Goal: Task Accomplishment & Management: Use online tool/utility

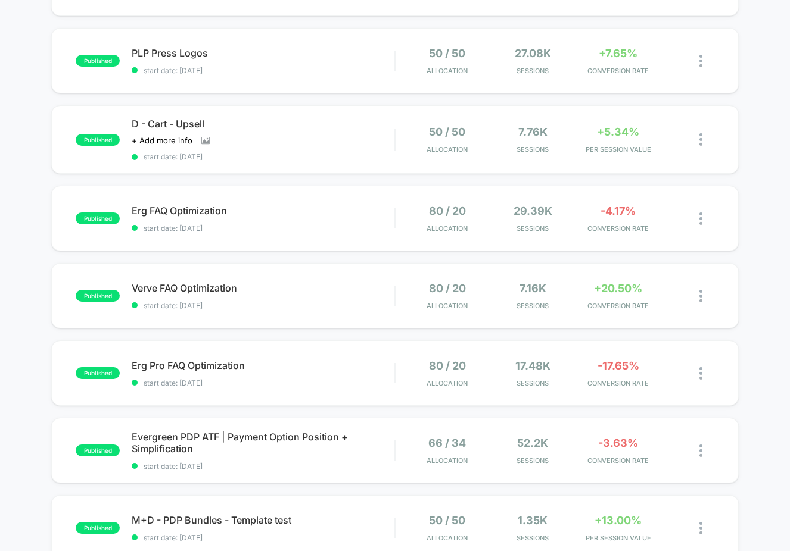
scroll to position [257, 0]
click at [327, 74] on div "published PLP Press Logos start date: 7/31/2025 50 / 50 Allocation 27.08k Sessi…" at bounding box center [394, 59] width 687 height 65
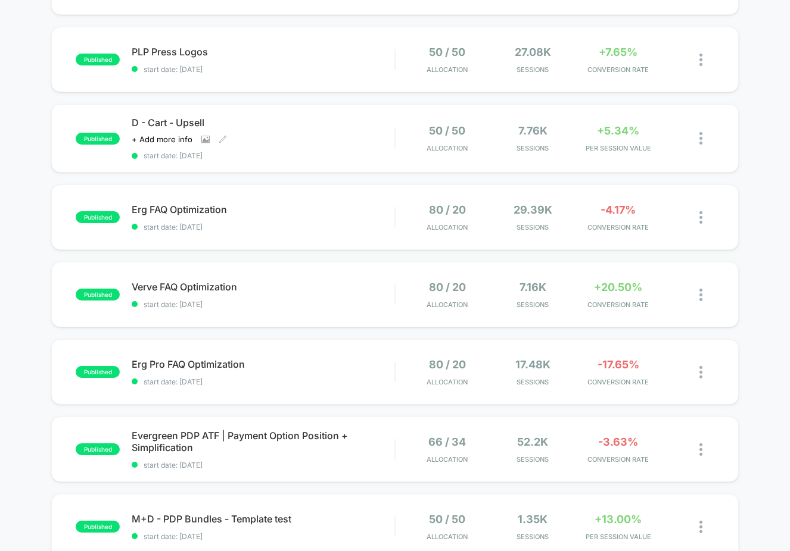
click at [334, 144] on div "D - Cart - Upsell Click to view images Click to edit experience details + Add m…" at bounding box center [263, 138] width 263 height 43
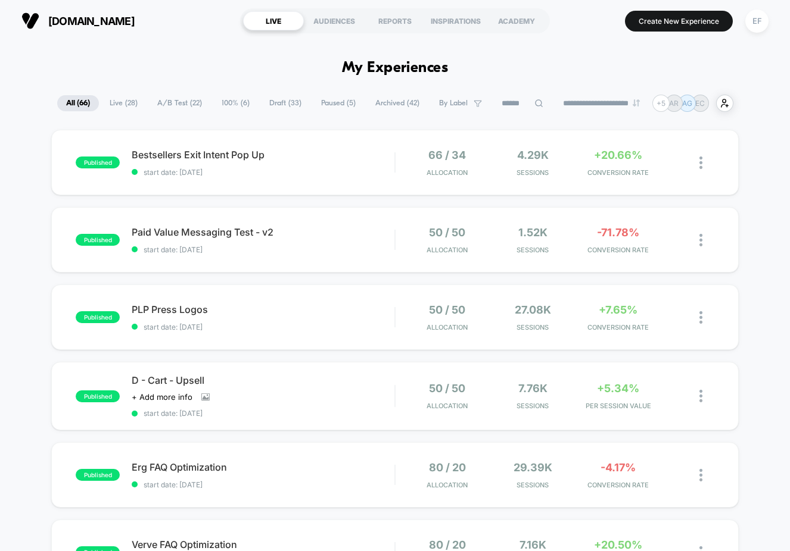
click at [177, 108] on span "A/B Test ( 22 )" at bounding box center [179, 103] width 63 height 16
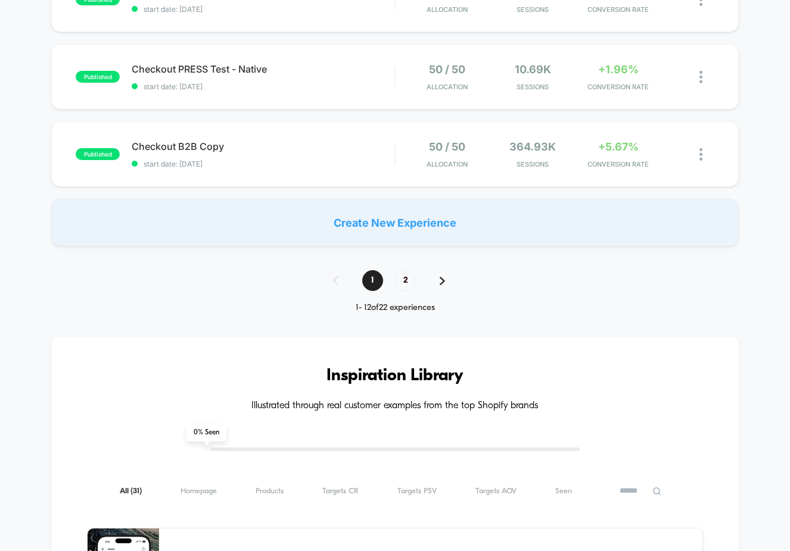
scroll to position [865, 0]
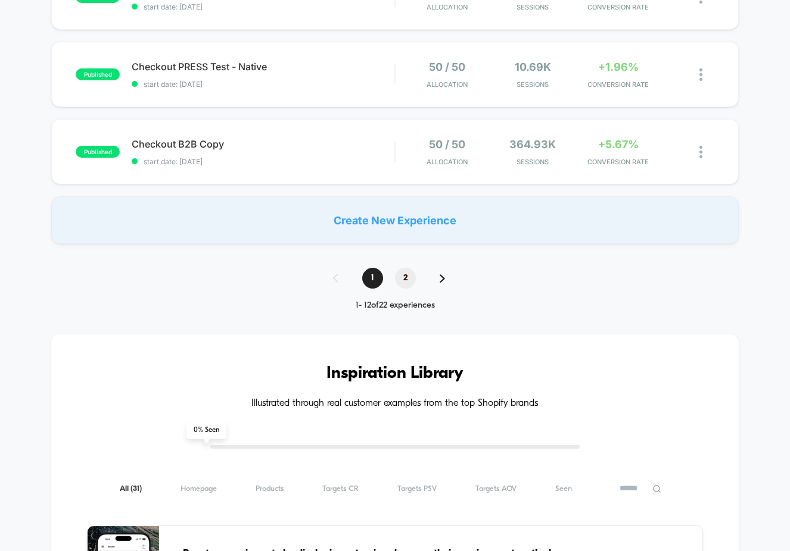
click at [407, 284] on span "2" at bounding box center [405, 278] width 21 height 21
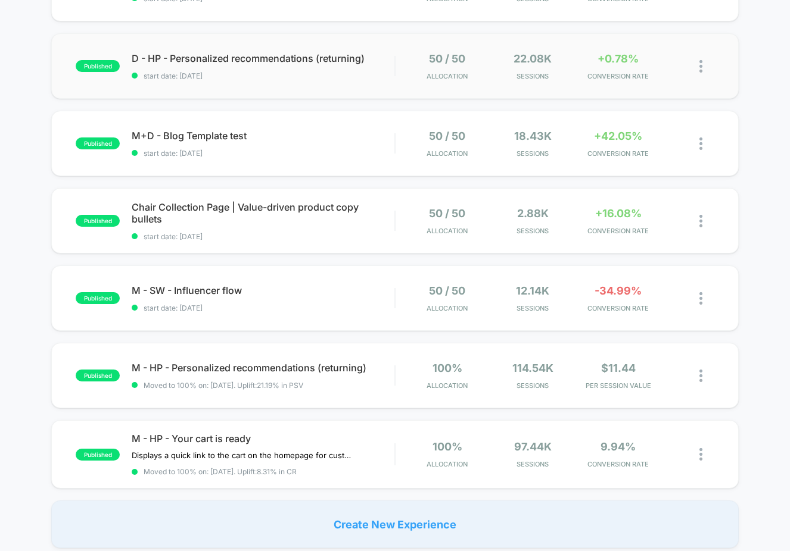
scroll to position [402, 0]
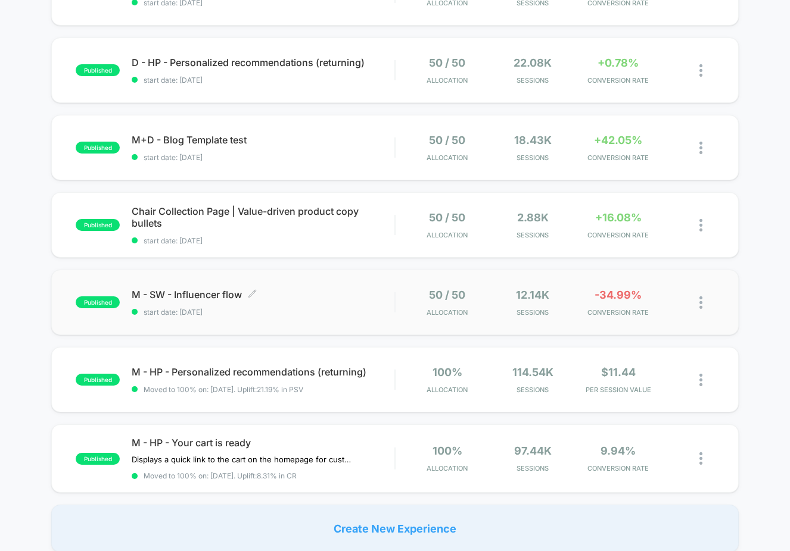
click at [318, 292] on span "M - SW - Influencer flow Click to edit experience details" at bounding box center [263, 295] width 263 height 12
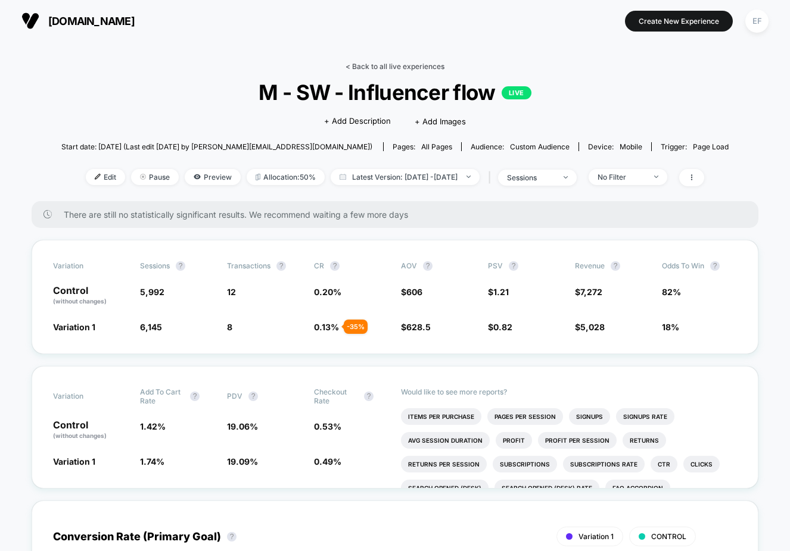
click at [393, 65] on link "< Back to all live experiences" at bounding box center [394, 66] width 99 height 9
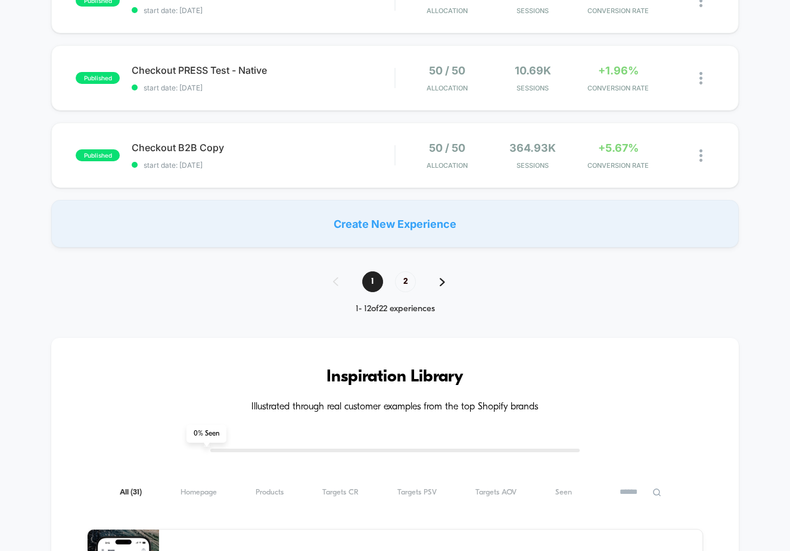
scroll to position [861, 0]
click at [406, 284] on span "2" at bounding box center [405, 282] width 21 height 21
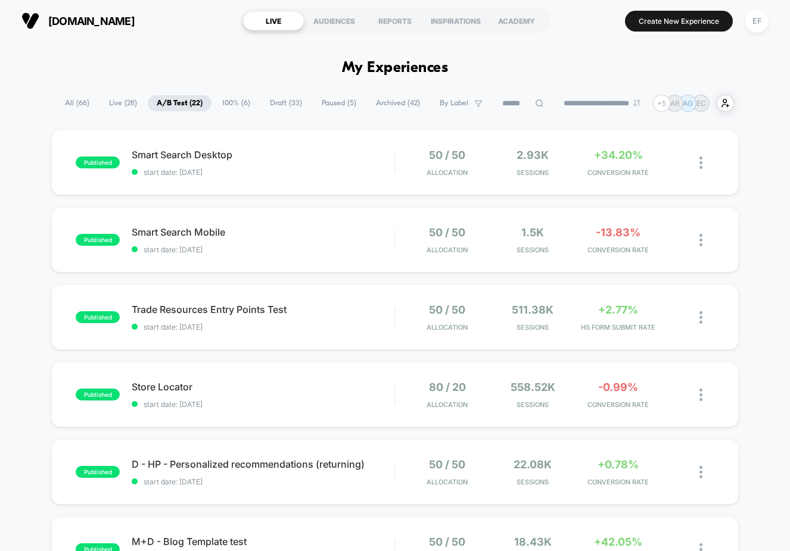
scroll to position [132, 0]
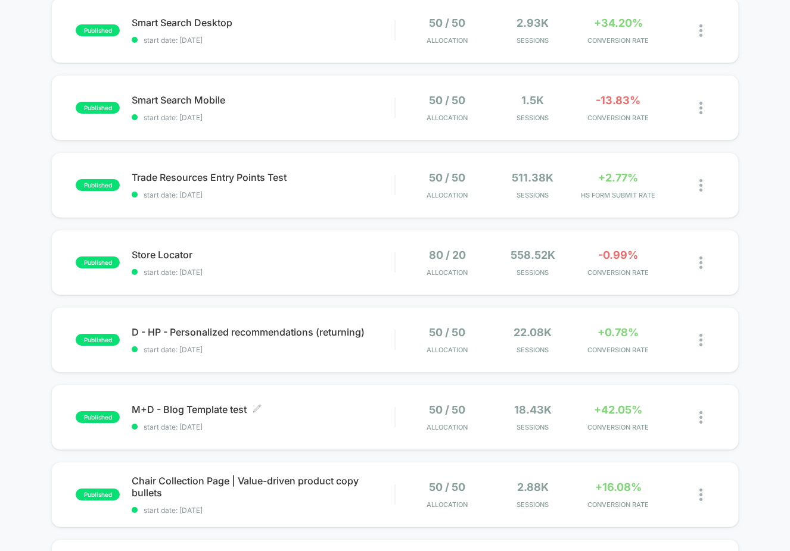
click at [329, 422] on div "M+D - Blog Template test Click to edit experience details Click to edit experie…" at bounding box center [263, 418] width 263 height 28
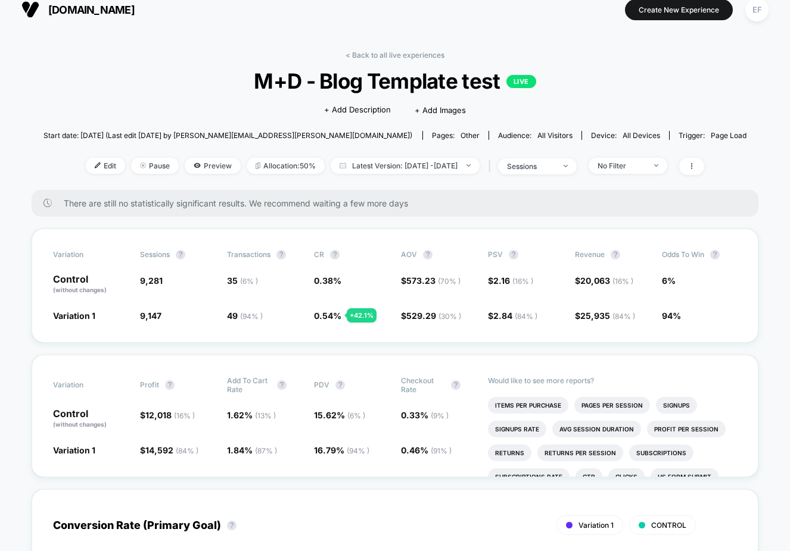
scroll to position [13, 0]
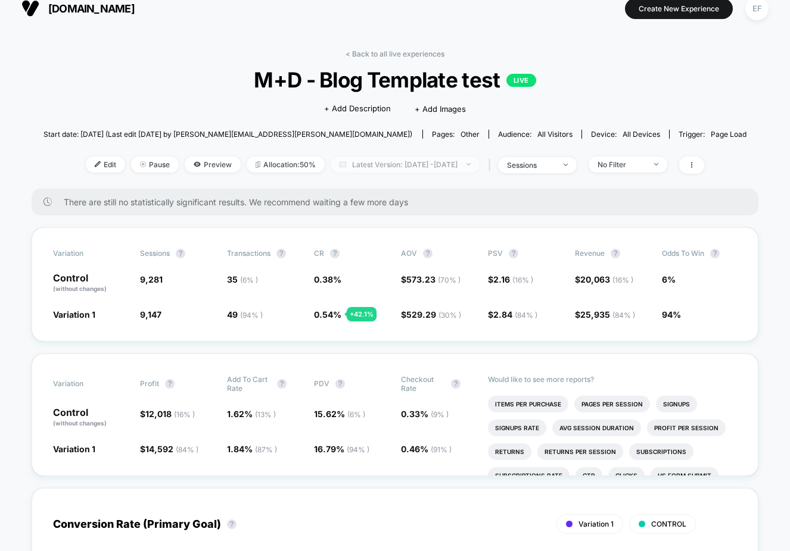
click at [470, 165] on span "Latest Version: [DATE] - [DATE]" at bounding box center [404, 165] width 149 height 16
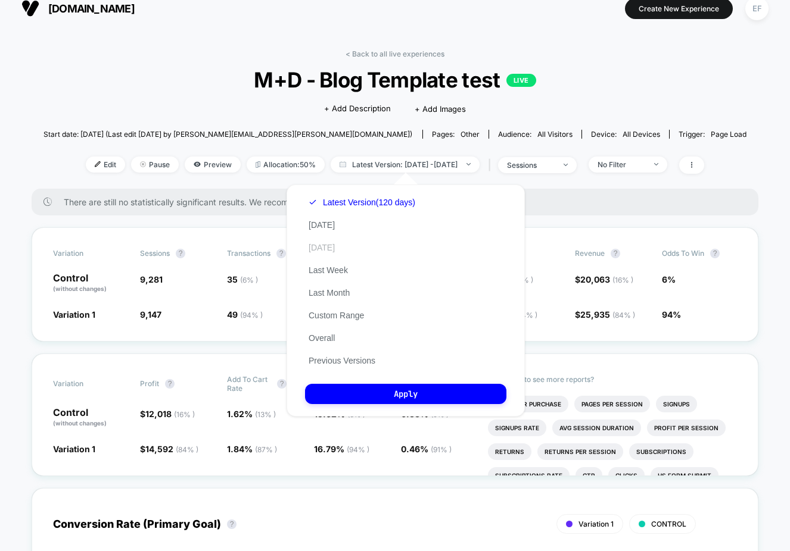
click at [323, 244] on button "[DATE]" at bounding box center [321, 247] width 33 height 11
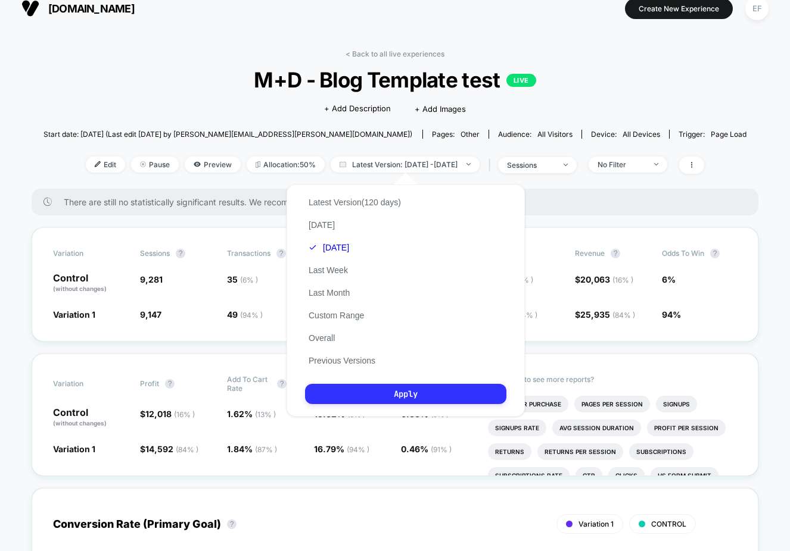
click at [436, 398] on button "Apply" at bounding box center [405, 394] width 201 height 20
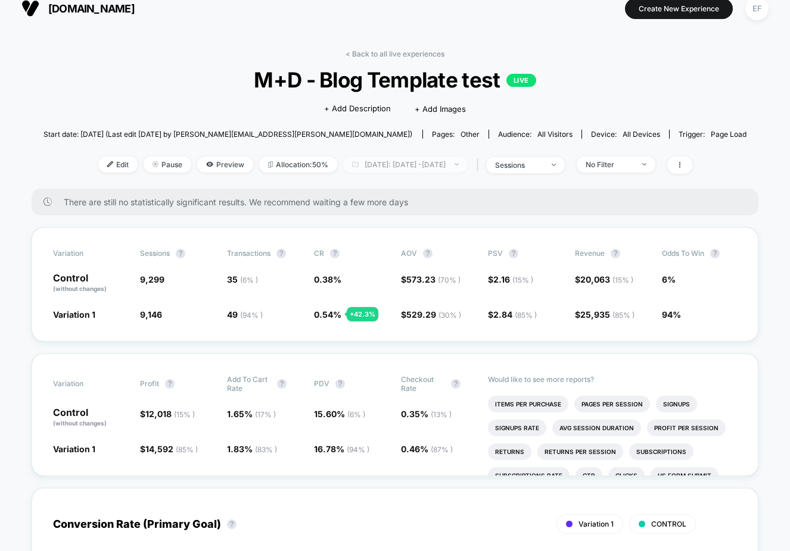
click at [429, 159] on span "[DATE]: [DATE] - [DATE]" at bounding box center [405, 165] width 124 height 16
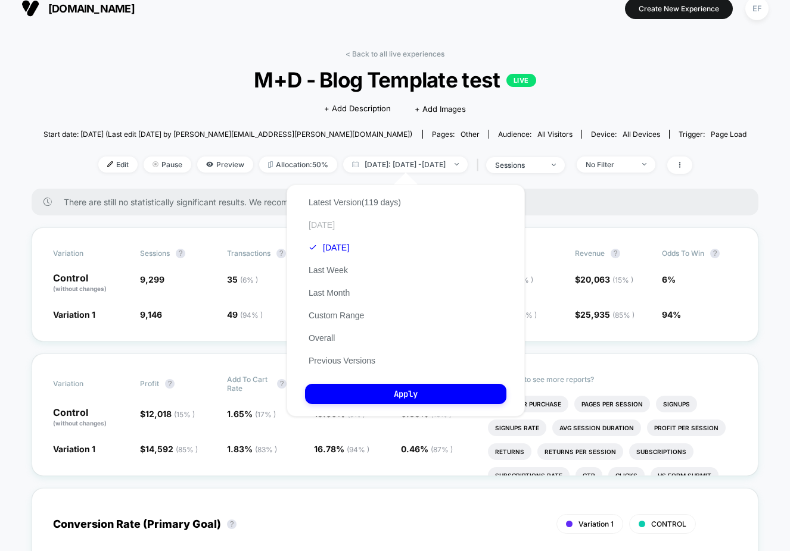
click at [313, 220] on button "[DATE]" at bounding box center [321, 225] width 33 height 11
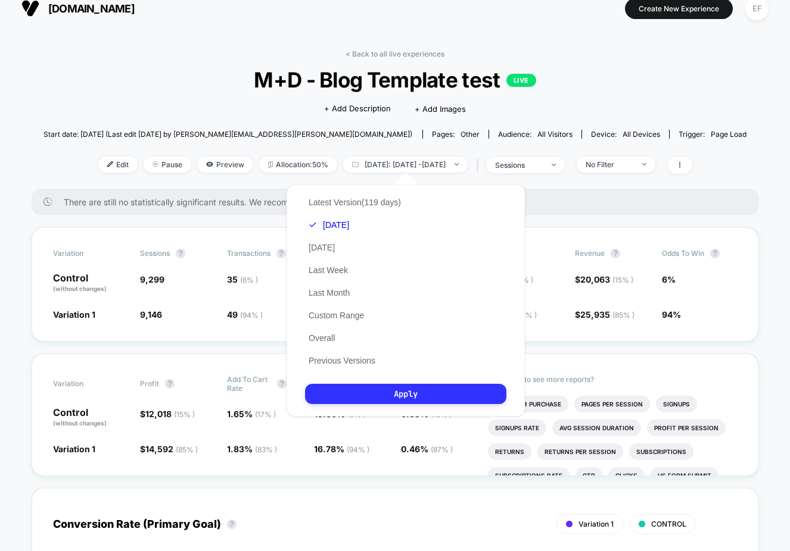
click at [435, 395] on button "Apply" at bounding box center [405, 394] width 201 height 20
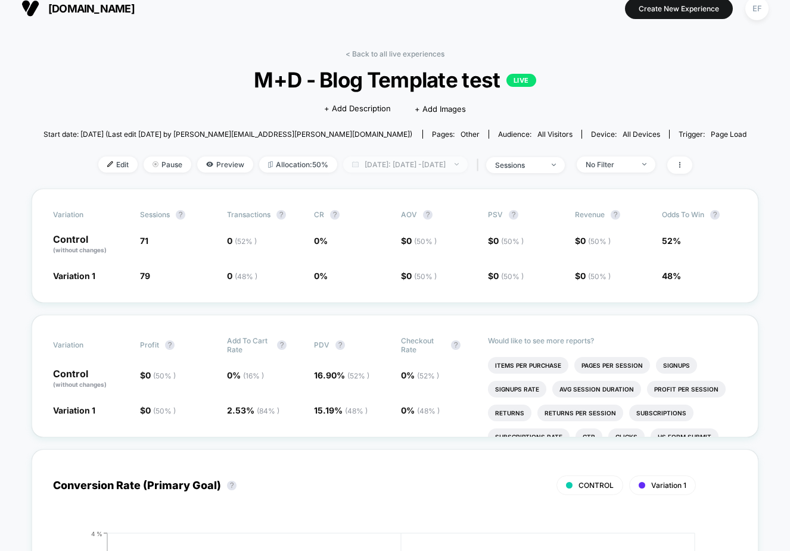
click at [422, 161] on span "[DATE]: [DATE] - [DATE]" at bounding box center [405, 165] width 124 height 16
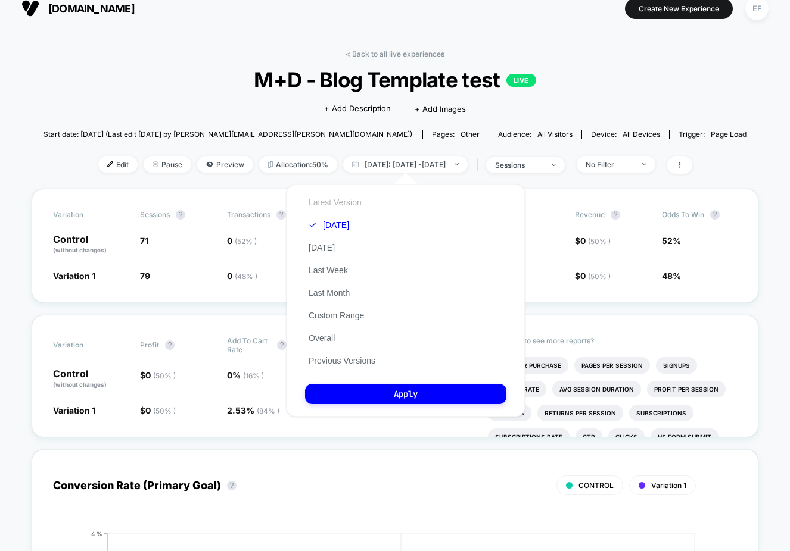
click at [337, 199] on button "Latest Version" at bounding box center [335, 202] width 60 height 11
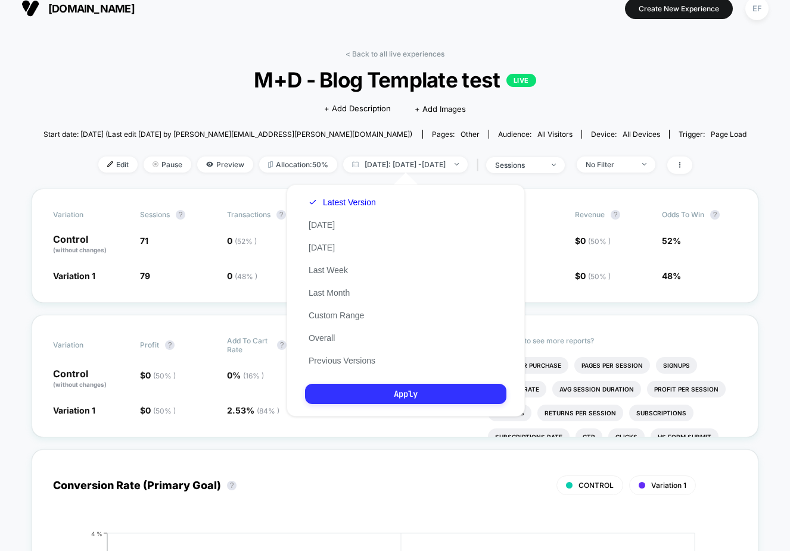
click at [392, 397] on button "Apply" at bounding box center [405, 394] width 201 height 20
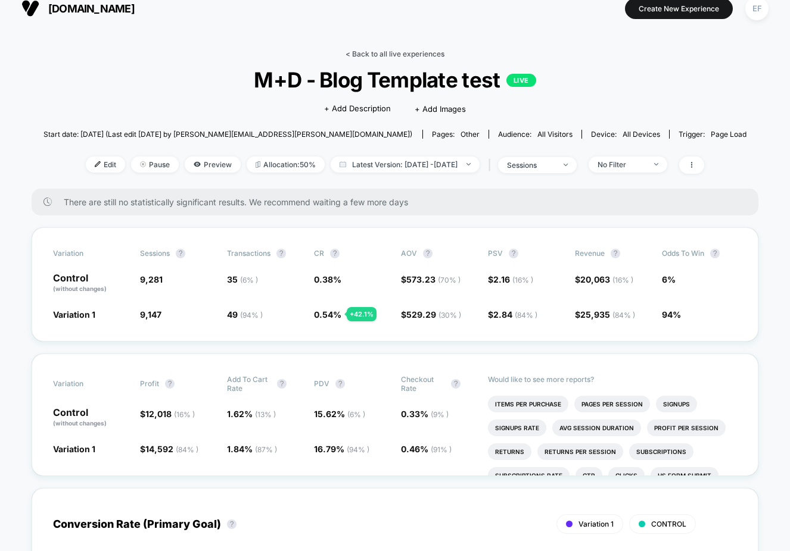
click at [393, 52] on link "< Back to all live experiences" at bounding box center [394, 53] width 99 height 9
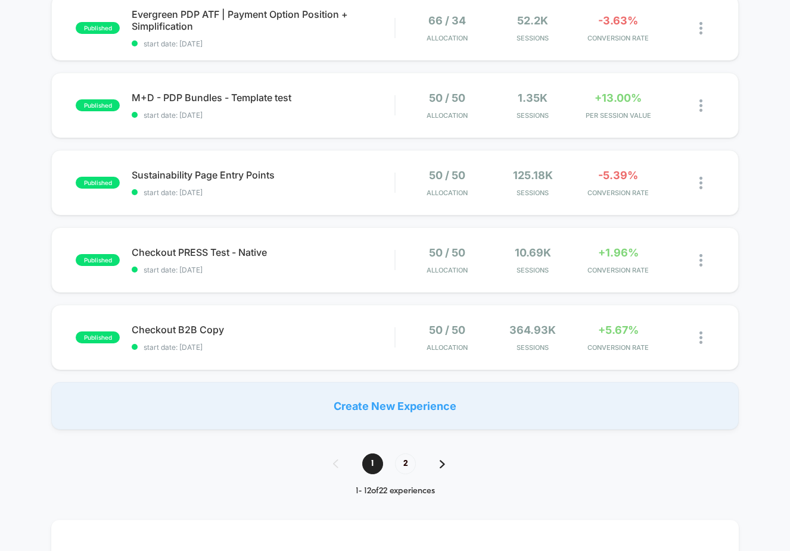
scroll to position [680, 0]
click at [410, 468] on span "2" at bounding box center [405, 463] width 21 height 21
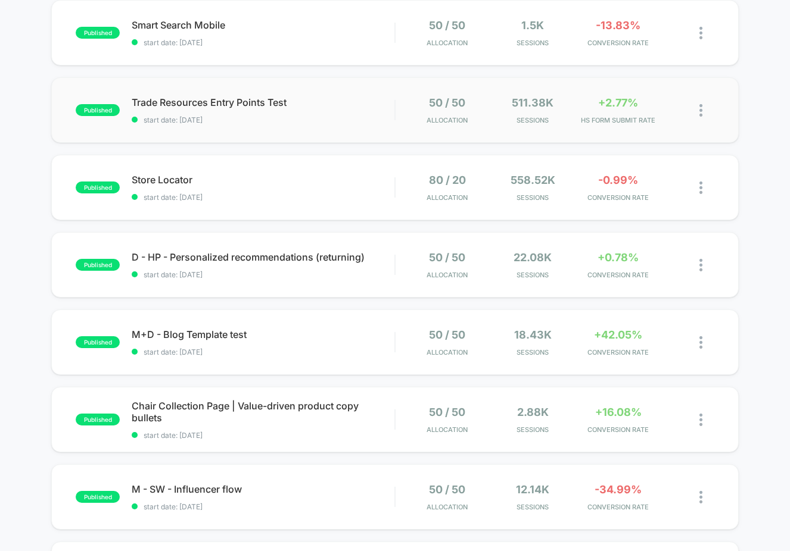
scroll to position [202, 0]
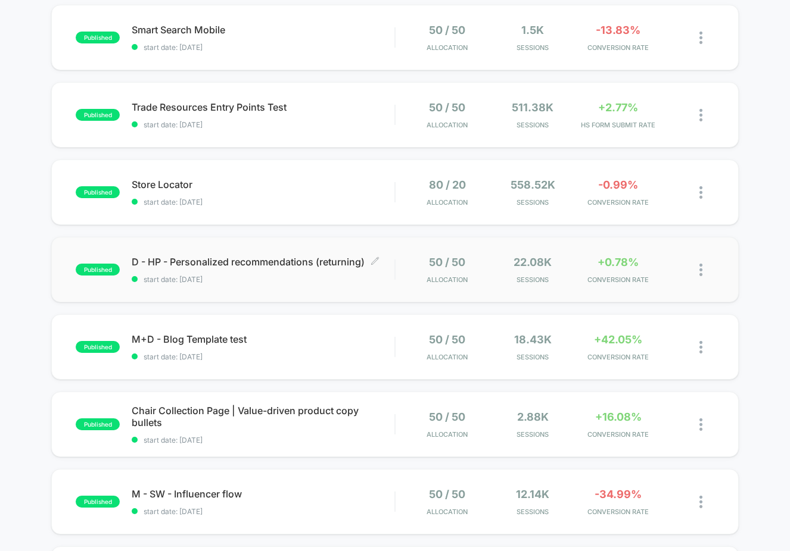
click at [353, 283] on span "start date: [DATE]" at bounding box center [263, 279] width 263 height 9
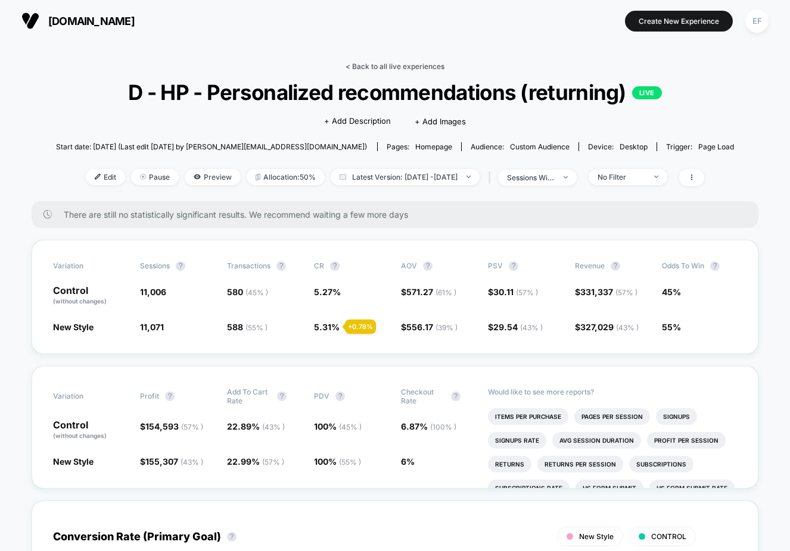
click at [410, 62] on link "< Back to all live experiences" at bounding box center [394, 66] width 99 height 9
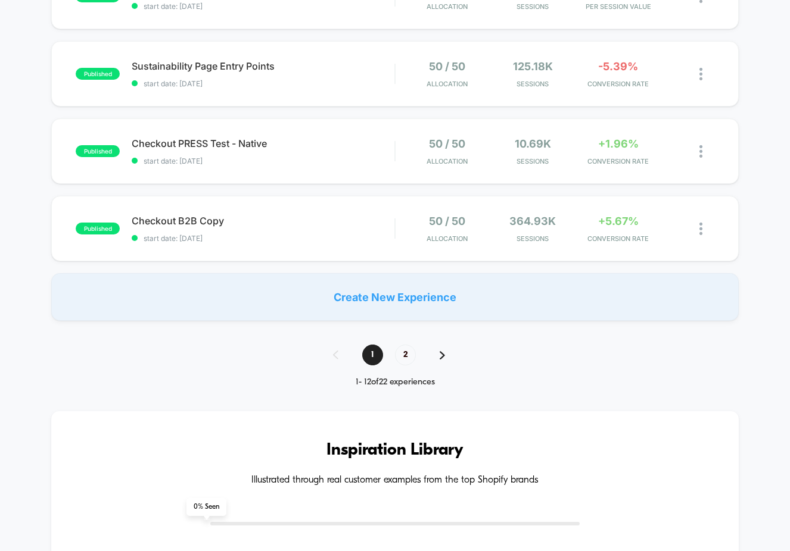
scroll to position [790, 0]
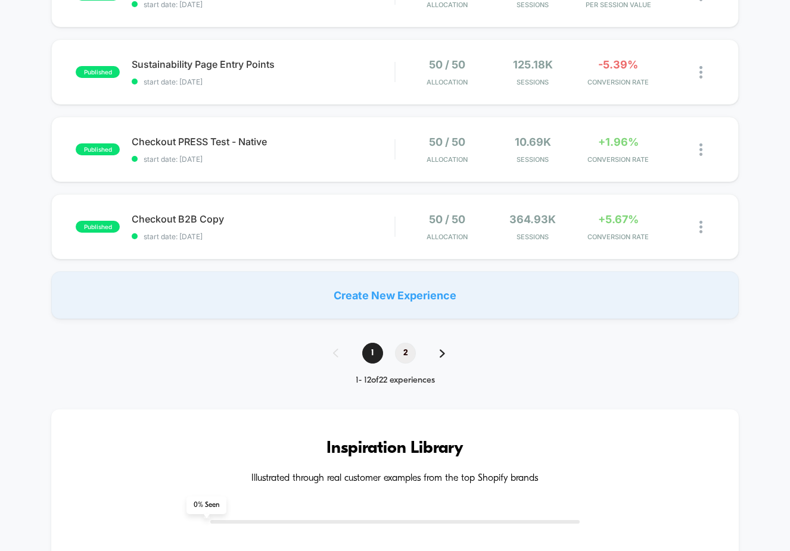
click at [405, 350] on span "2" at bounding box center [405, 353] width 21 height 21
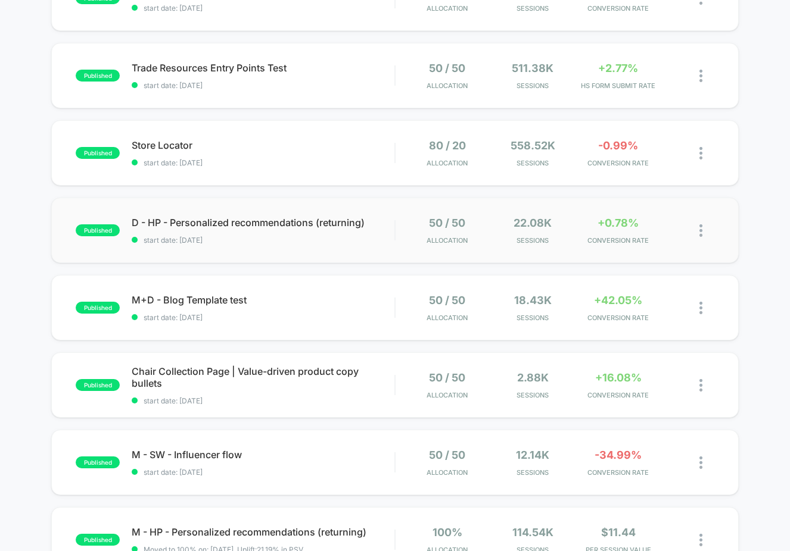
scroll to position [231, 0]
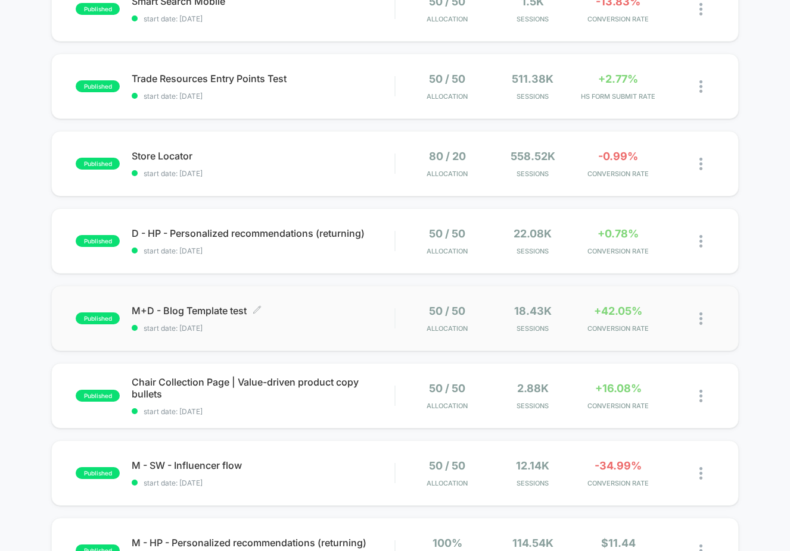
click at [365, 326] on span "start date: [DATE]" at bounding box center [263, 328] width 263 height 9
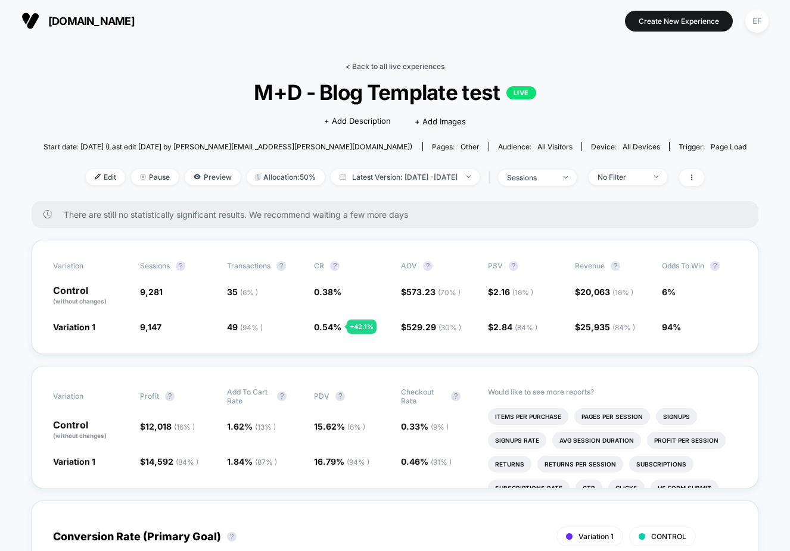
click at [410, 65] on link "< Back to all live experiences" at bounding box center [394, 66] width 99 height 9
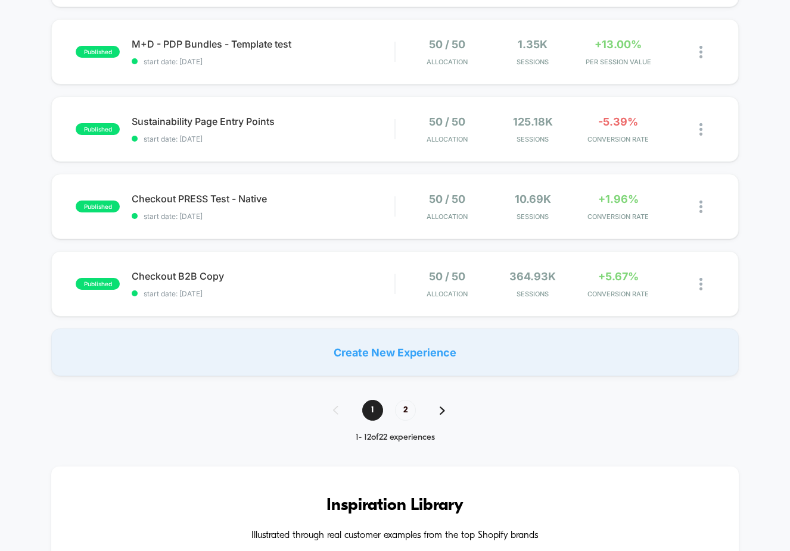
scroll to position [763, 0]
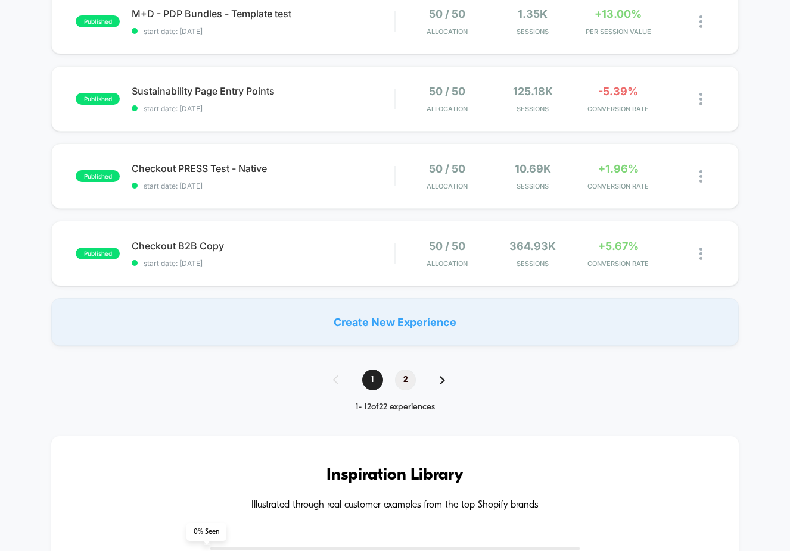
click at [403, 377] on span "2" at bounding box center [405, 380] width 21 height 21
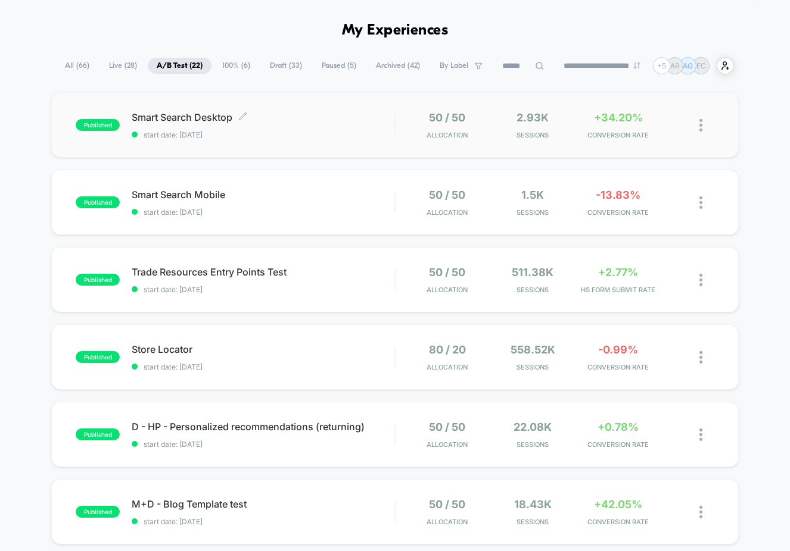
scroll to position [38, 0]
click at [323, 192] on span "Smart Search Mobile Click to edit experience details" at bounding box center [263, 194] width 263 height 12
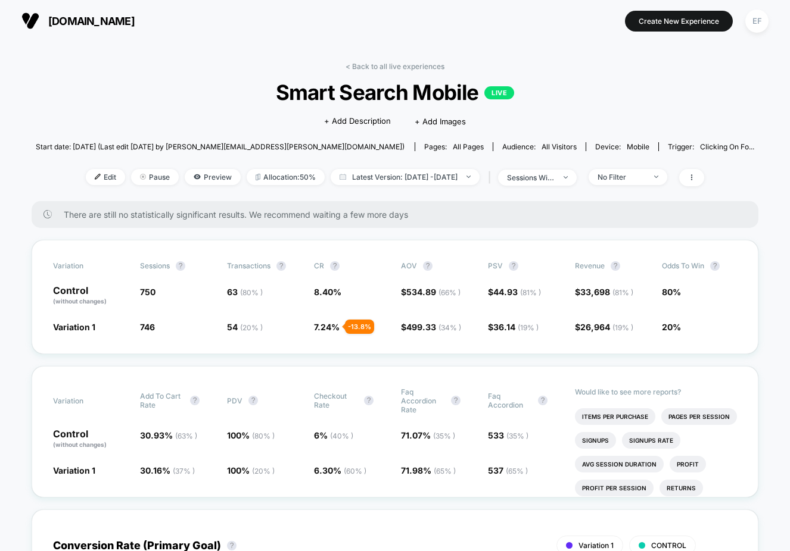
scroll to position [13, 0]
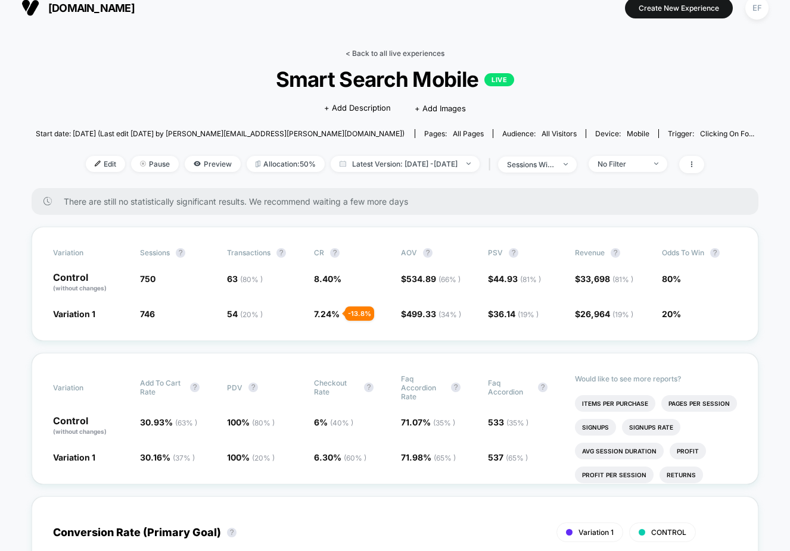
click at [410, 55] on link "< Back to all live experiences" at bounding box center [394, 53] width 99 height 9
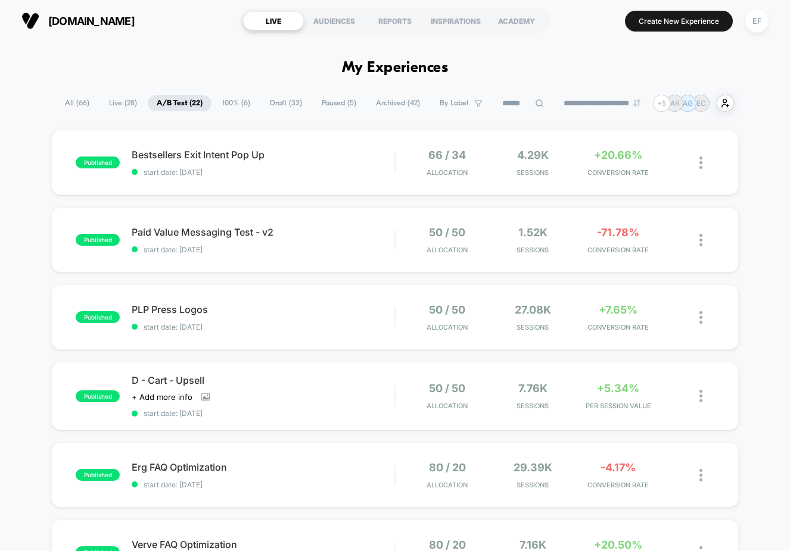
click at [229, 107] on span "100% ( 6 )" at bounding box center [236, 103] width 46 height 16
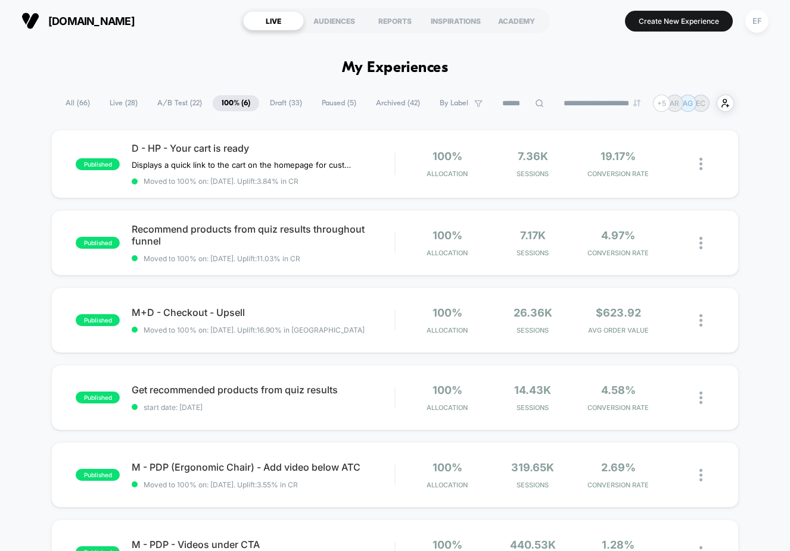
click at [285, 108] on span "Draft ( 33 )" at bounding box center [286, 103] width 50 height 16
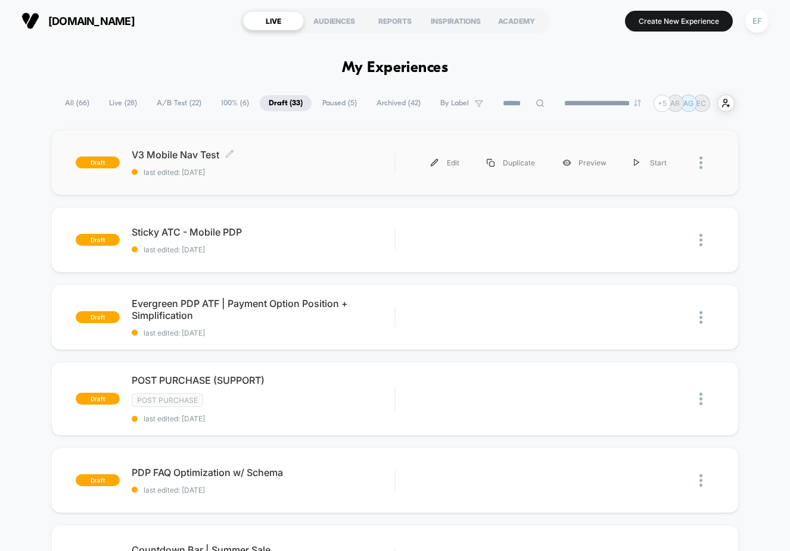
click at [286, 152] on span "V3 Mobile Nav Test Click to edit experience details" at bounding box center [263, 155] width 263 height 12
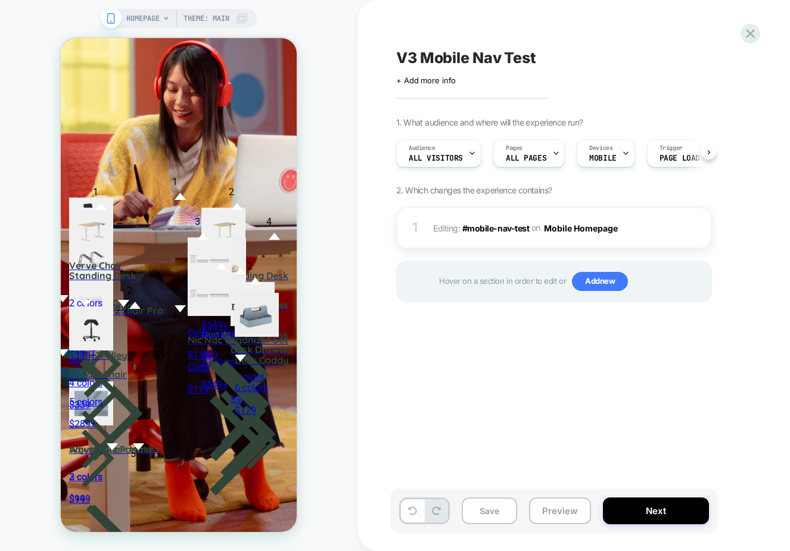
scroll to position [0, 1]
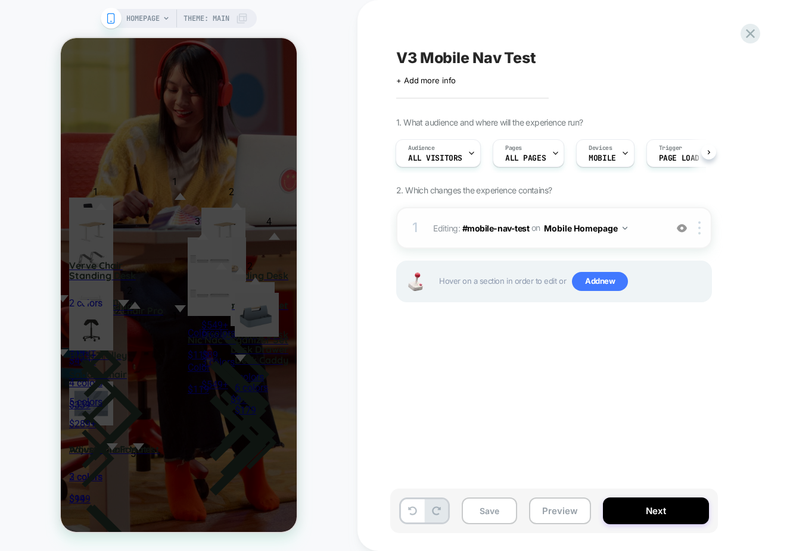
click at [591, 228] on button "Mobile Homepage" at bounding box center [585, 228] width 83 height 17
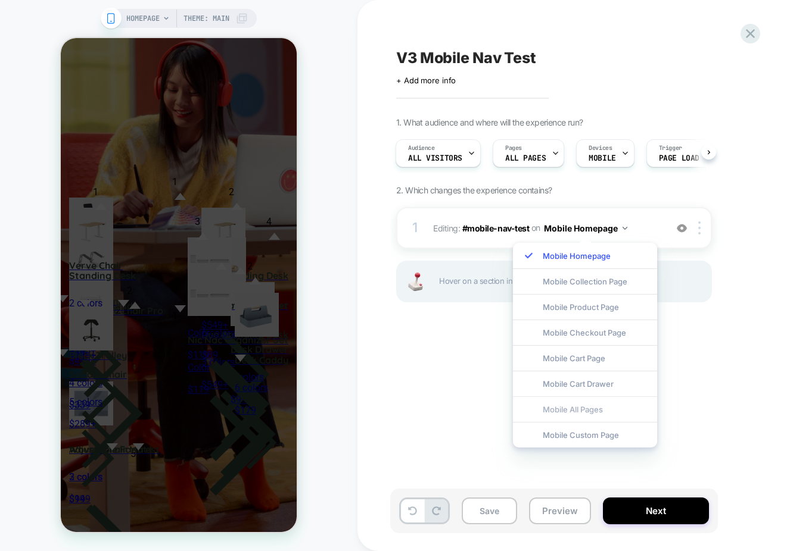
click at [575, 407] on div "Mobile All Pages" at bounding box center [585, 410] width 144 height 26
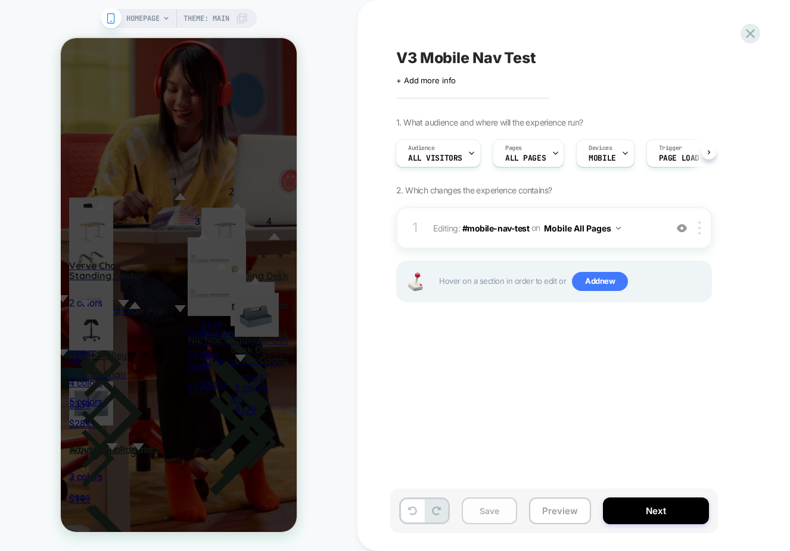
click at [478, 521] on button "Save" at bounding box center [488, 511] width 55 height 27
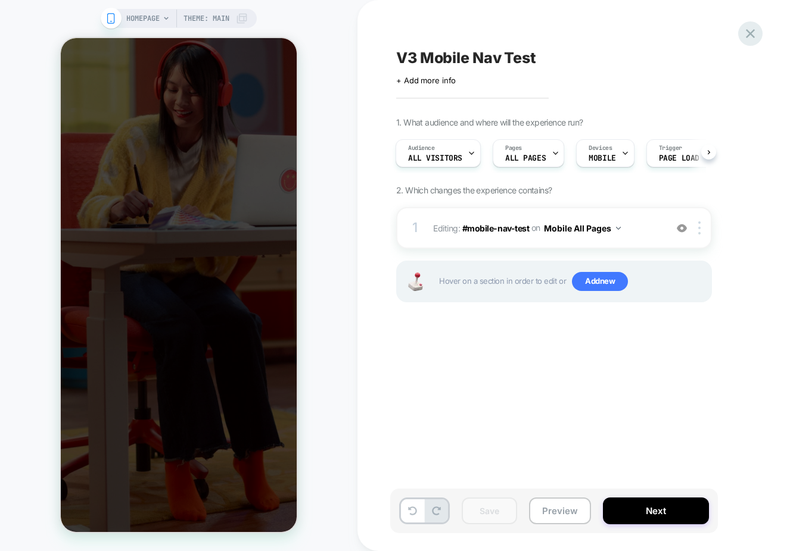
click at [751, 32] on icon at bounding box center [750, 33] width 9 height 9
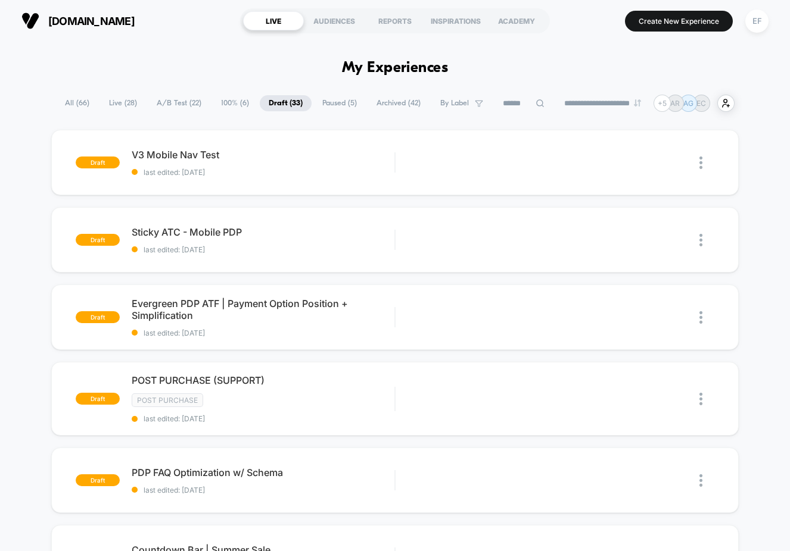
scroll to position [2, 0]
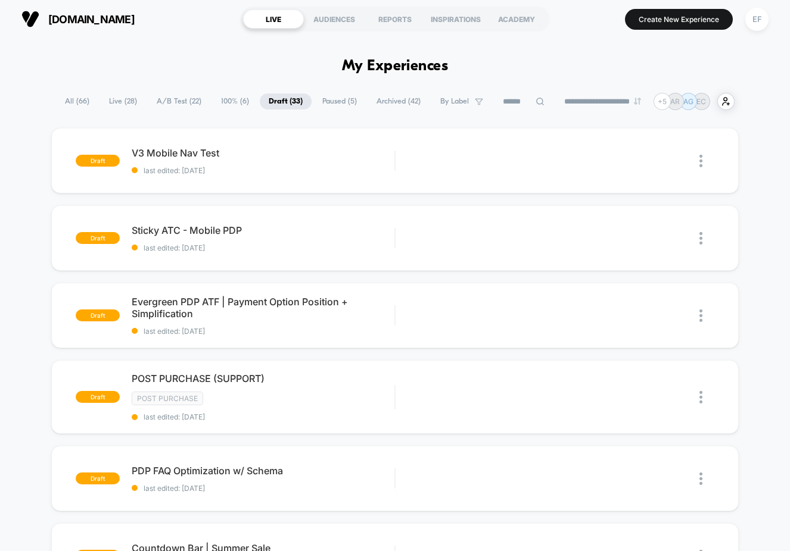
click at [162, 102] on span "A/B Test ( 22 )" at bounding box center [179, 101] width 63 height 16
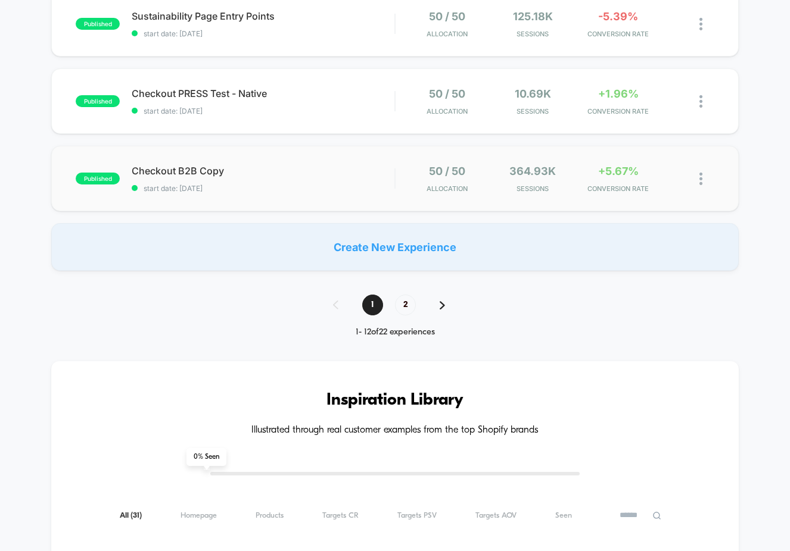
scroll to position [754, 0]
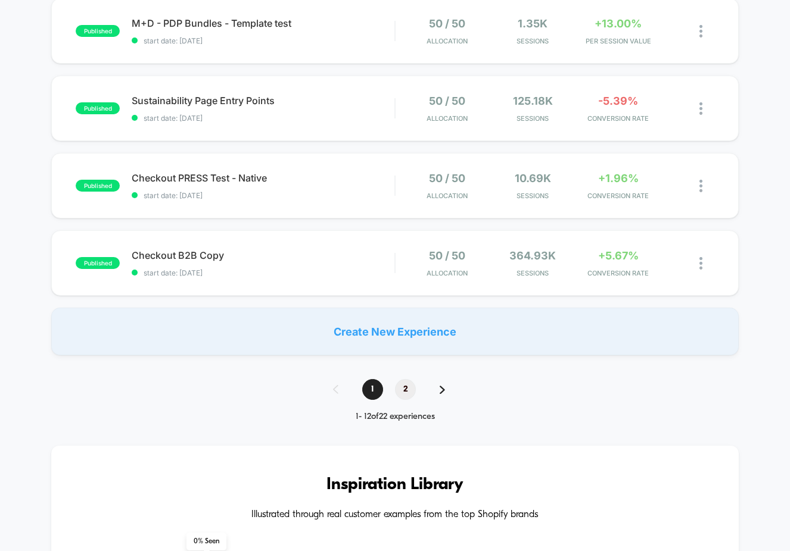
click at [407, 387] on span "2" at bounding box center [405, 389] width 21 height 21
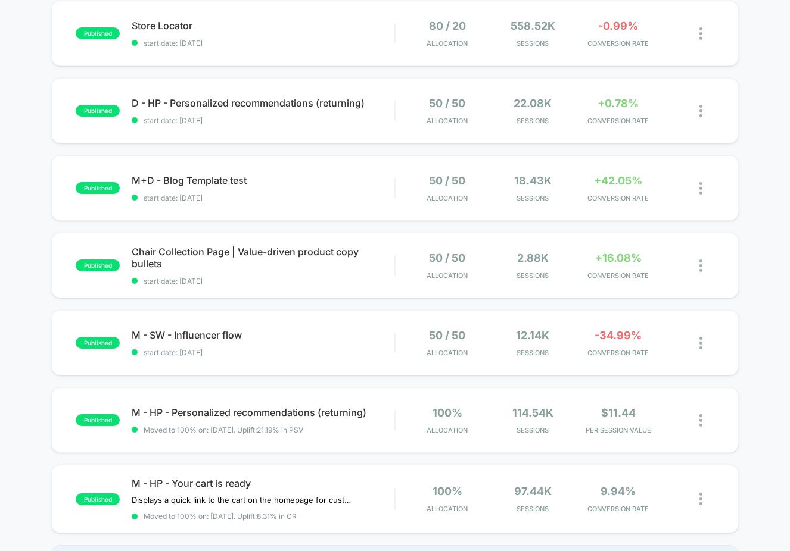
scroll to position [382, 0]
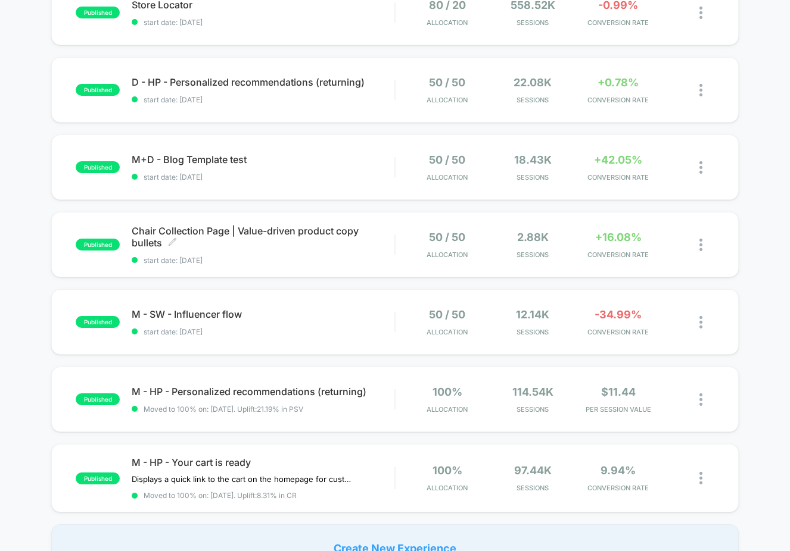
click at [330, 236] on span "Chair Collection Page | Value-driven product copy bullets Click to edit experie…" at bounding box center [263, 237] width 263 height 24
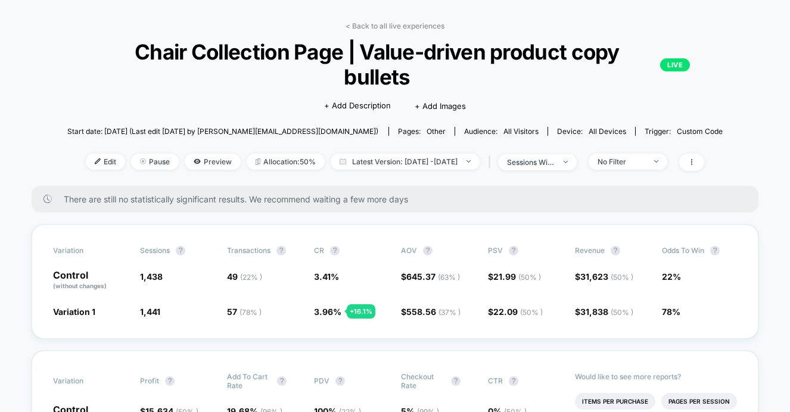
scroll to position [40, 0]
